Goal: Task Accomplishment & Management: Use online tool/utility

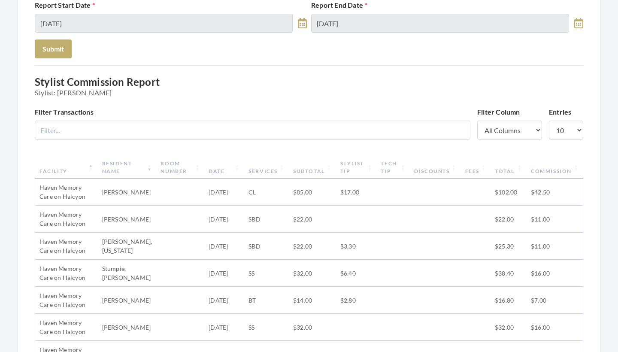
scroll to position [119, 0]
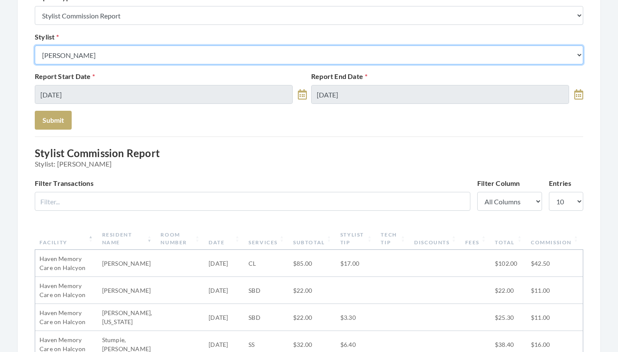
select select "43"
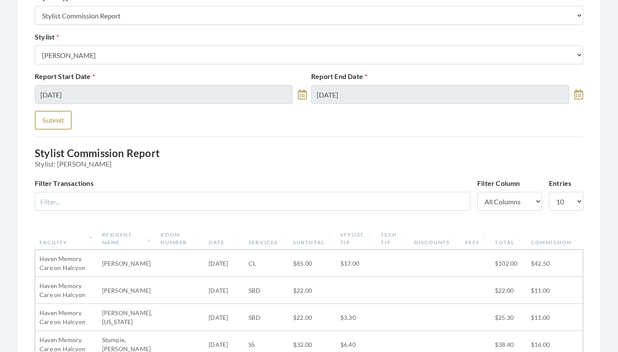
click at [59, 125] on button "Submit" at bounding box center [53, 120] width 37 height 19
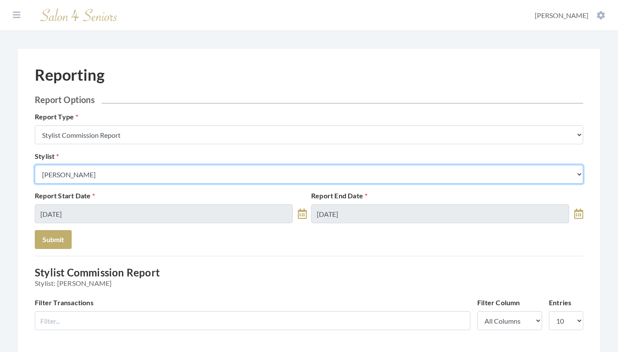
select select "18"
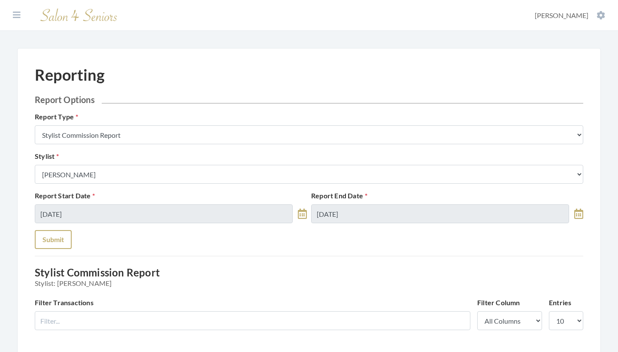
click at [64, 231] on button "Submit" at bounding box center [53, 239] width 37 height 19
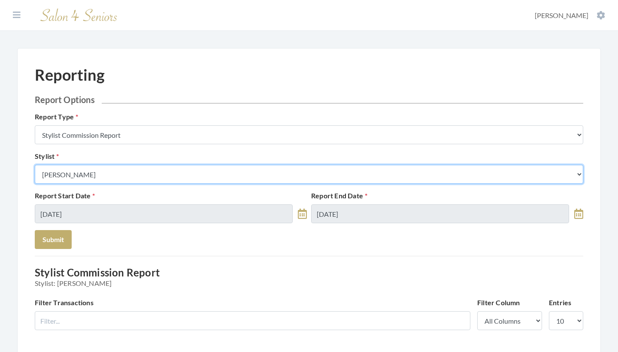
select select "181"
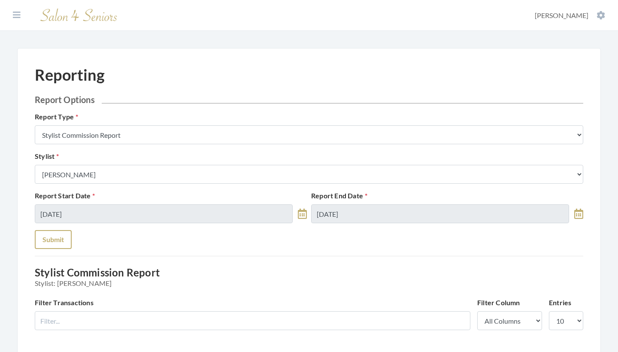
click at [58, 242] on button "Submit" at bounding box center [53, 239] width 37 height 19
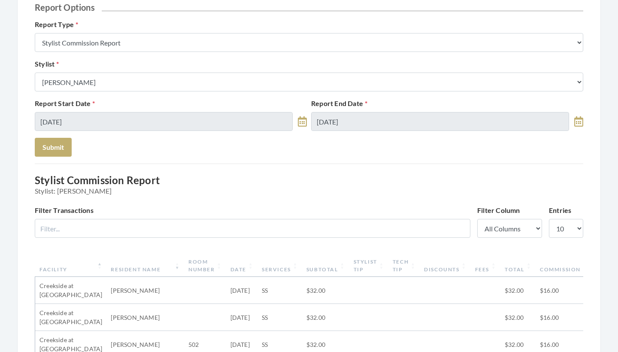
scroll to position [85, 0]
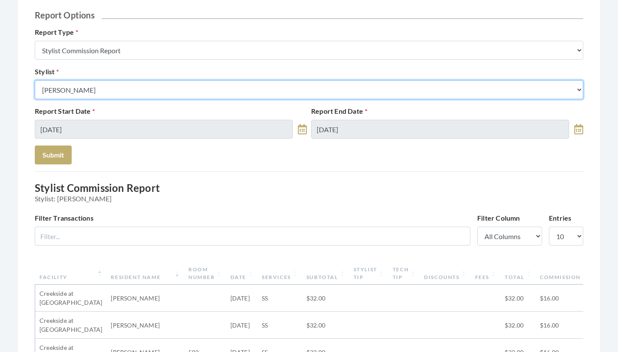
select select "170"
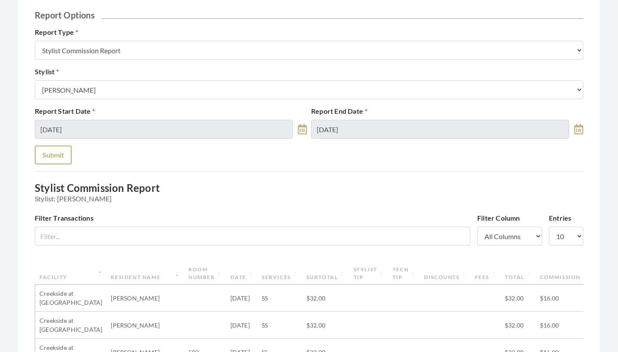
click at [54, 161] on button "Submit" at bounding box center [53, 155] width 37 height 19
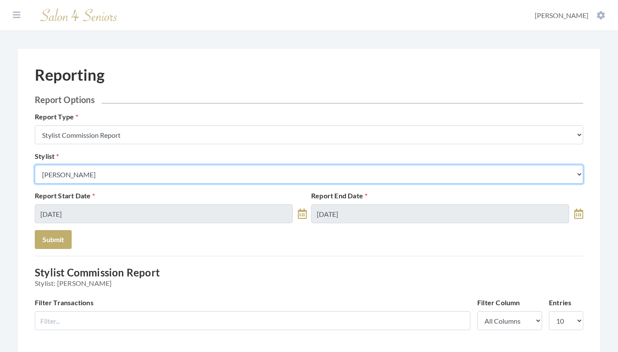
select select "44"
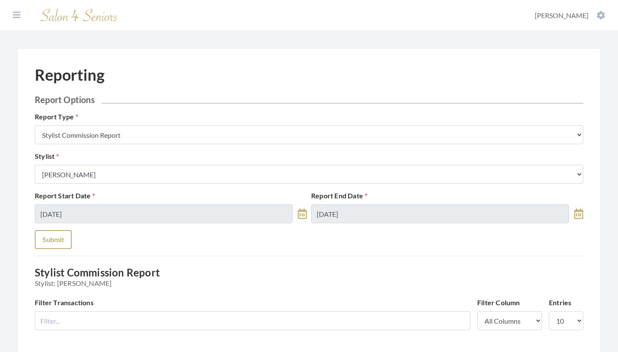
click at [54, 240] on button "Submit" at bounding box center [53, 239] width 37 height 19
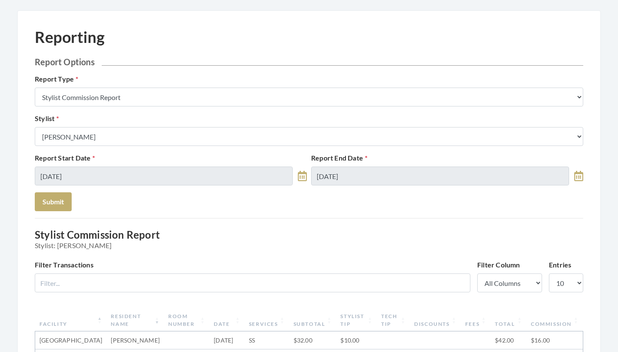
scroll to position [6, 0]
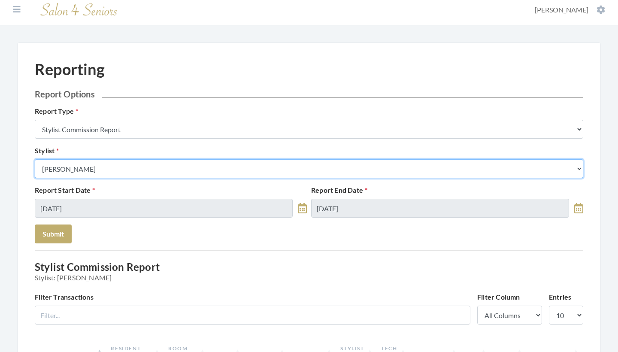
select select "23"
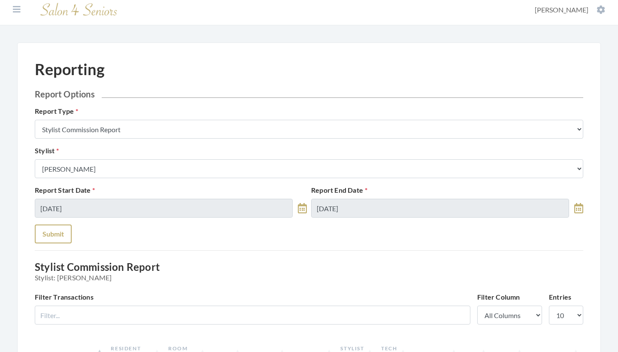
click at [59, 234] on button "Submit" at bounding box center [53, 234] width 37 height 19
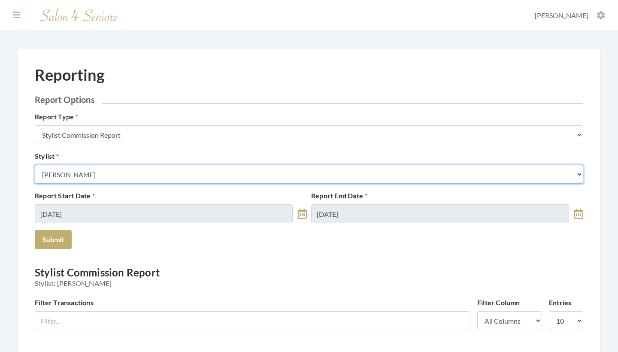
select select "126"
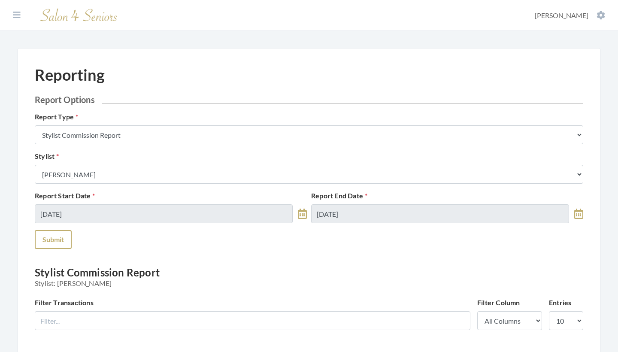
click at [54, 246] on button "Submit" at bounding box center [53, 239] width 37 height 19
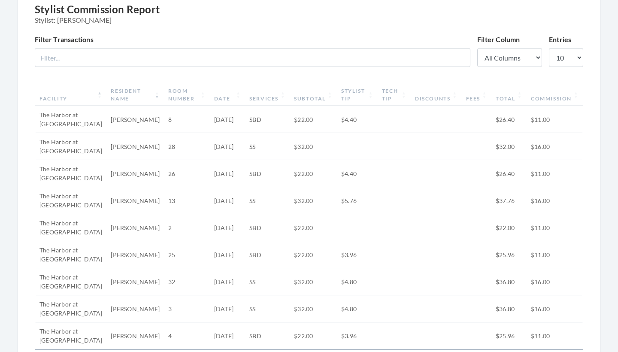
scroll to position [88, 0]
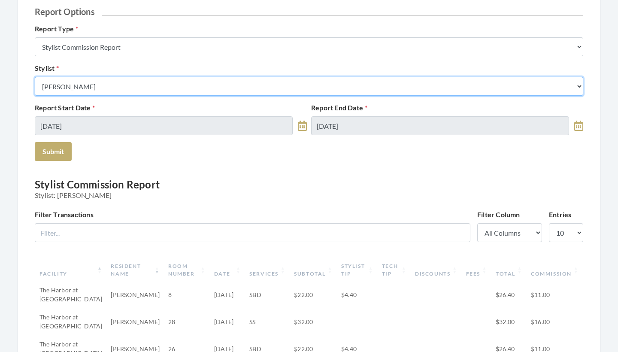
select select "182"
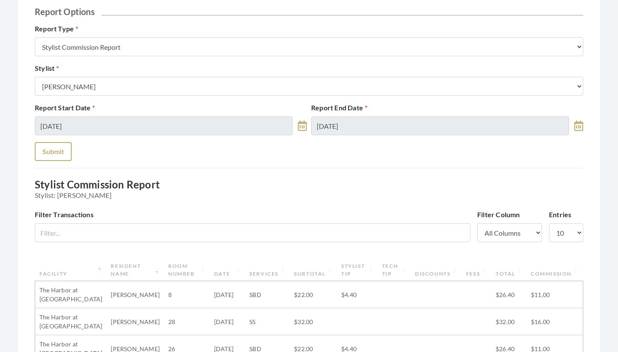
click at [62, 153] on button "Submit" at bounding box center [53, 151] width 37 height 19
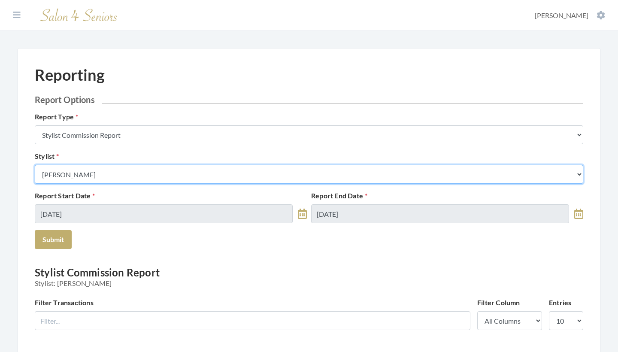
select select "23"
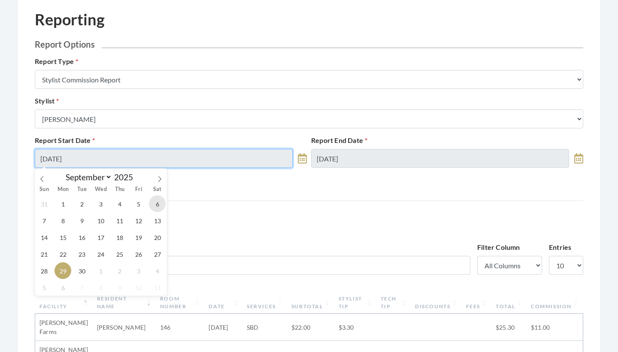
scroll to position [70, 0]
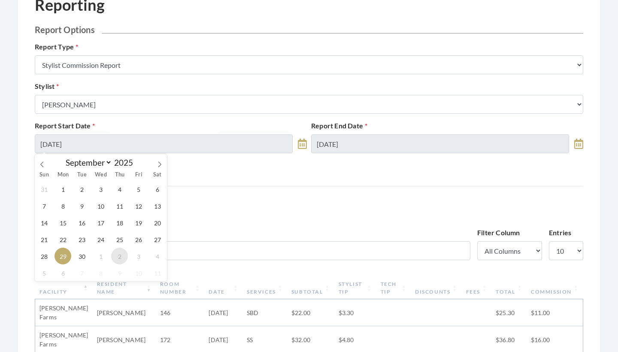
click at [122, 258] on span "2" at bounding box center [119, 256] width 17 height 17
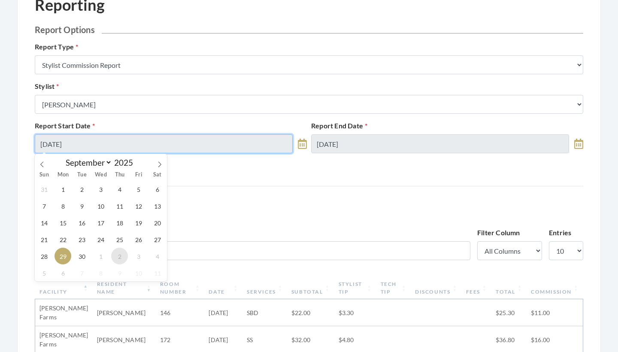
type input "[DATE]"
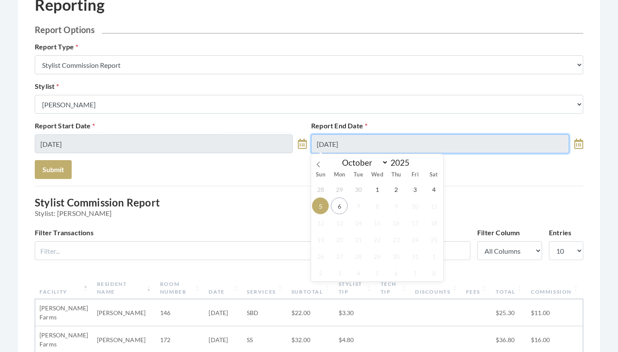
click at [330, 138] on input "[DATE]" at bounding box center [440, 143] width 258 height 19
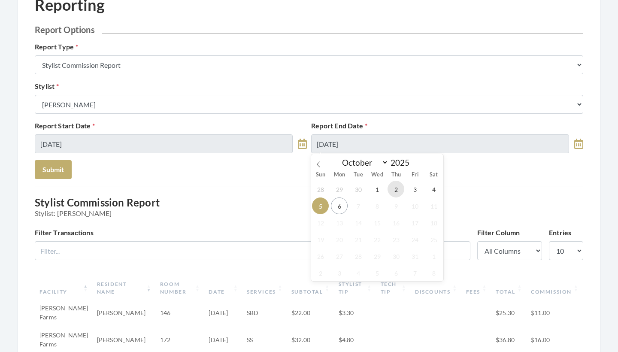
click at [399, 192] on span "2" at bounding box center [396, 189] width 17 height 17
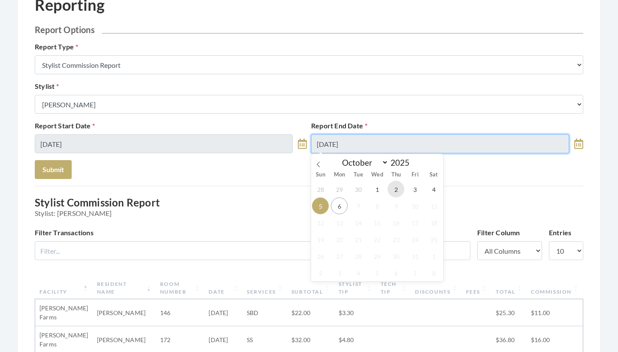
type input "[DATE]"
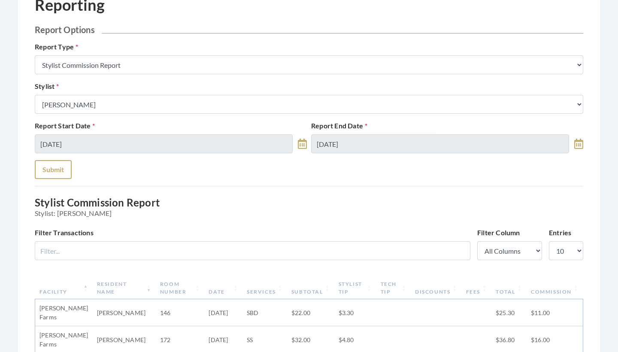
click at [67, 164] on button "Submit" at bounding box center [53, 169] width 37 height 19
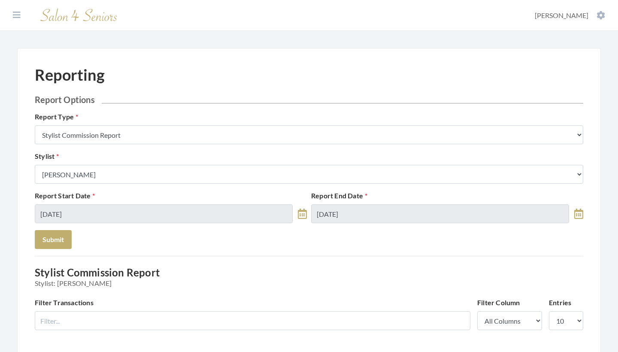
select select "9"
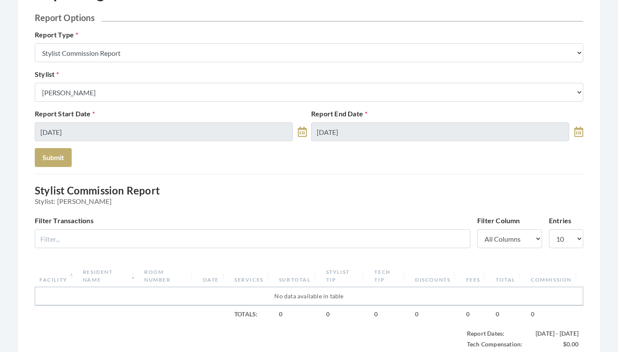
scroll to position [82, 0]
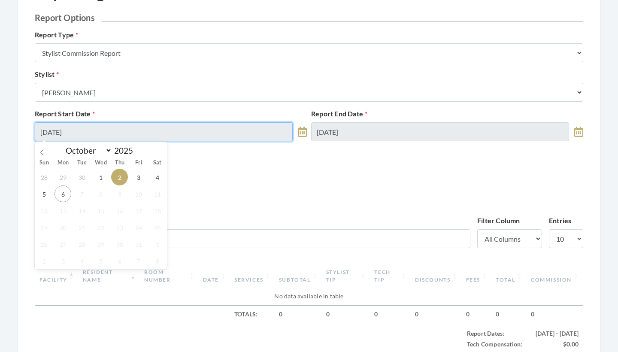
click at [191, 133] on input "10/02/2025" at bounding box center [164, 131] width 258 height 19
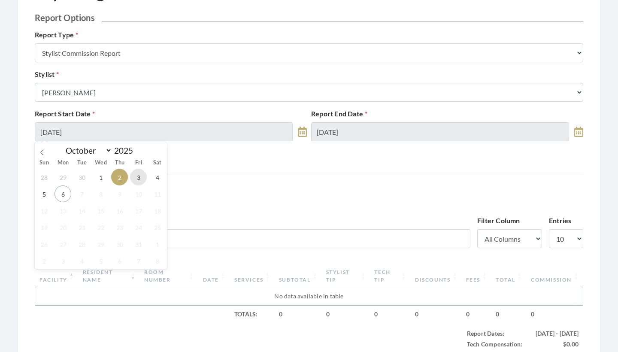
click at [140, 174] on span "3" at bounding box center [138, 177] width 17 height 17
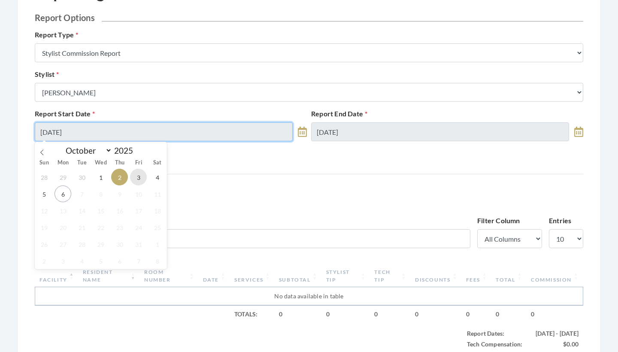
type input "[DATE]"
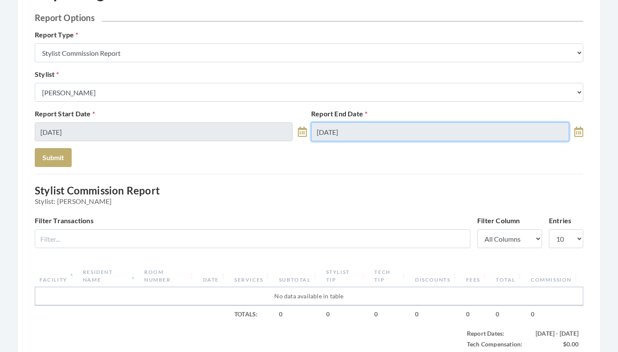
click at [331, 132] on input "10/02/2025" at bounding box center [440, 131] width 258 height 19
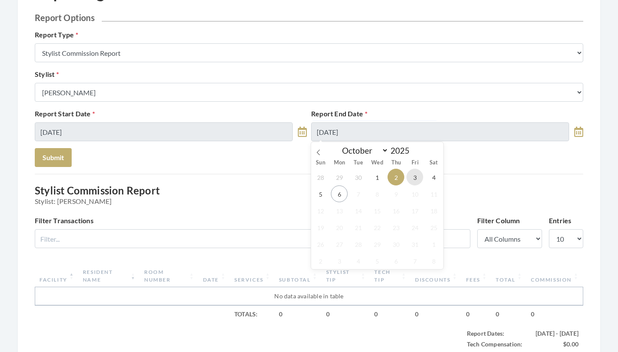
click at [410, 179] on span "3" at bounding box center [415, 177] width 17 height 17
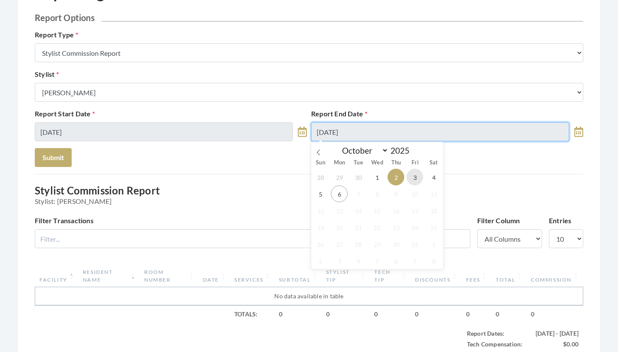
type input "[DATE]"
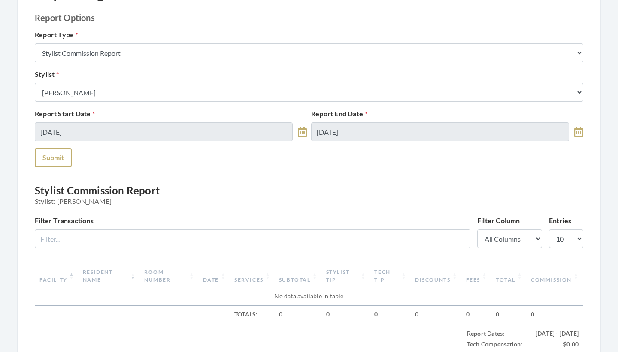
click at [56, 155] on button "Submit" at bounding box center [53, 157] width 37 height 19
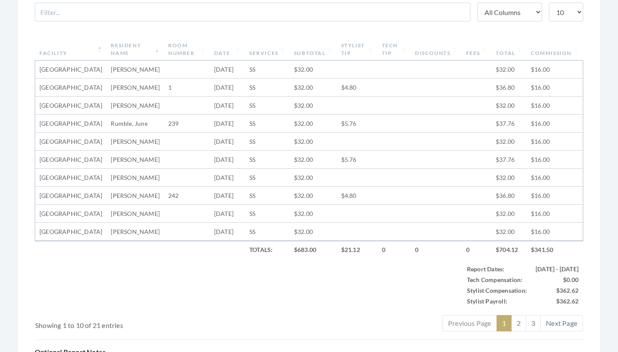
scroll to position [309, 0]
click at [82, 46] on th "Facility" at bounding box center [70, 49] width 71 height 22
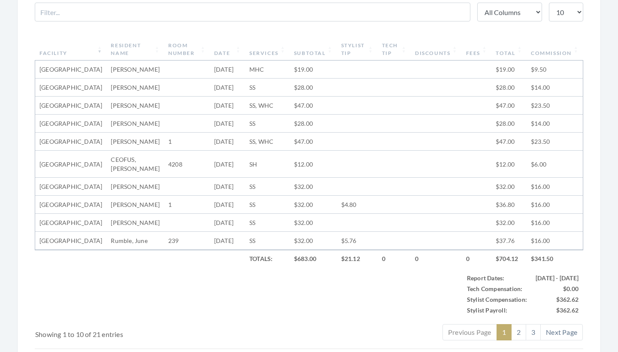
click at [84, 48] on th "Facility" at bounding box center [70, 49] width 71 height 22
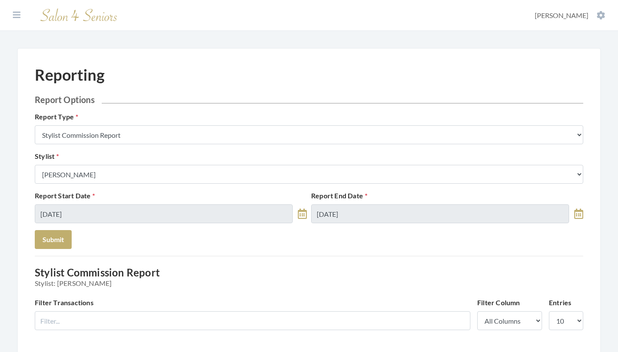
scroll to position [0, 0]
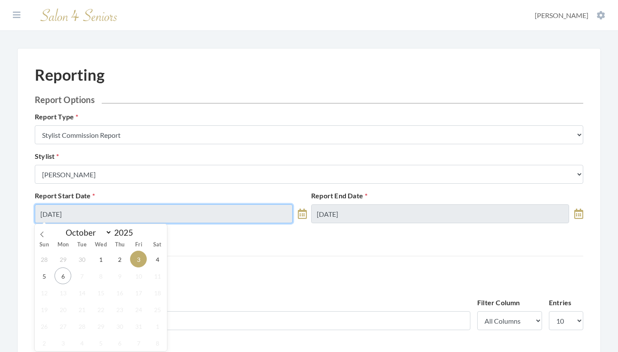
click at [116, 209] on input "[DATE]" at bounding box center [164, 213] width 258 height 19
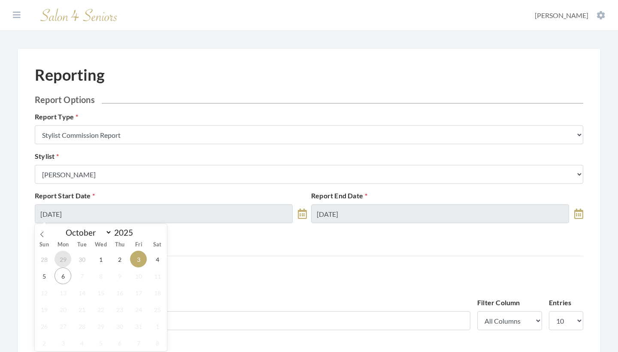
click at [62, 261] on span "29" at bounding box center [63, 259] width 17 height 17
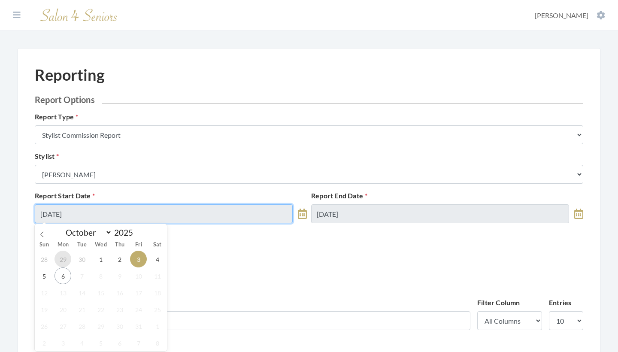
type input "[DATE]"
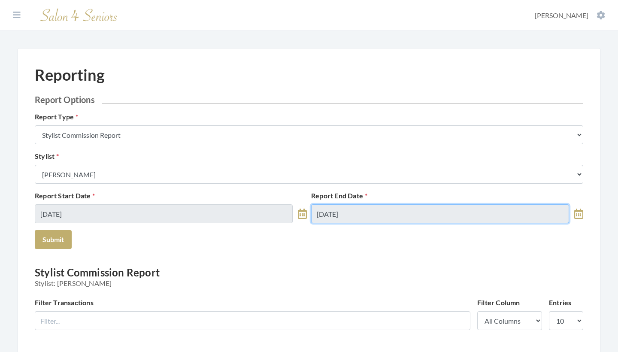
click at [337, 212] on input "[DATE]" at bounding box center [440, 213] width 258 height 19
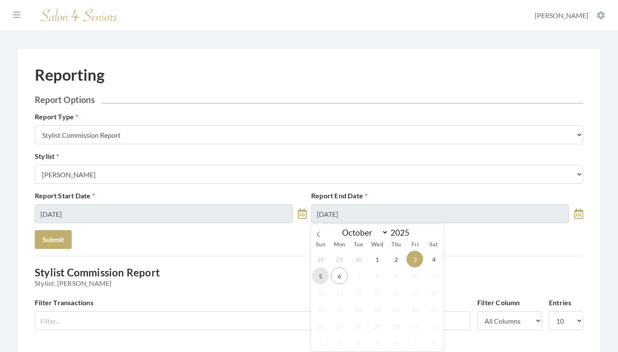
click at [325, 278] on span "5" at bounding box center [320, 276] width 17 height 17
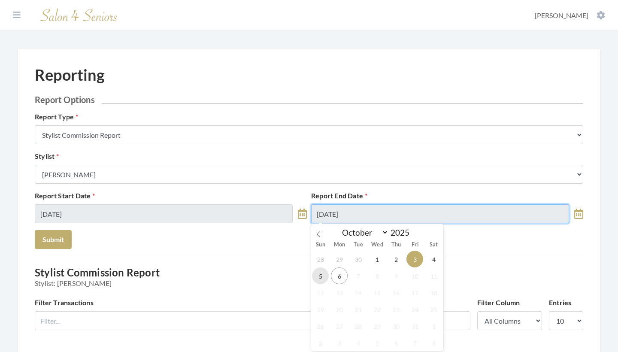
type input "[DATE]"
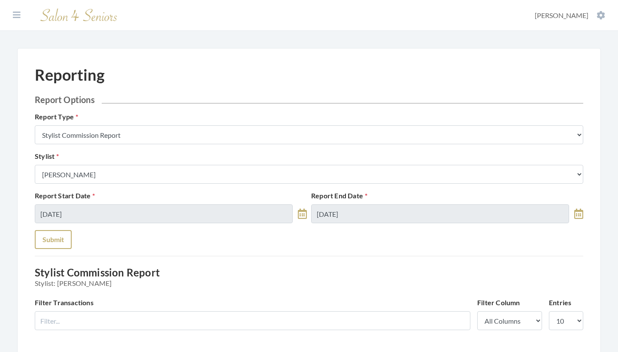
click at [59, 240] on button "Submit" at bounding box center [53, 239] width 37 height 19
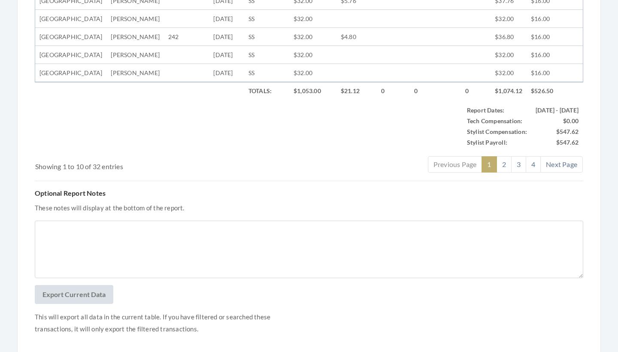
scroll to position [497, 0]
